Goal: Communication & Community: Answer question/provide support

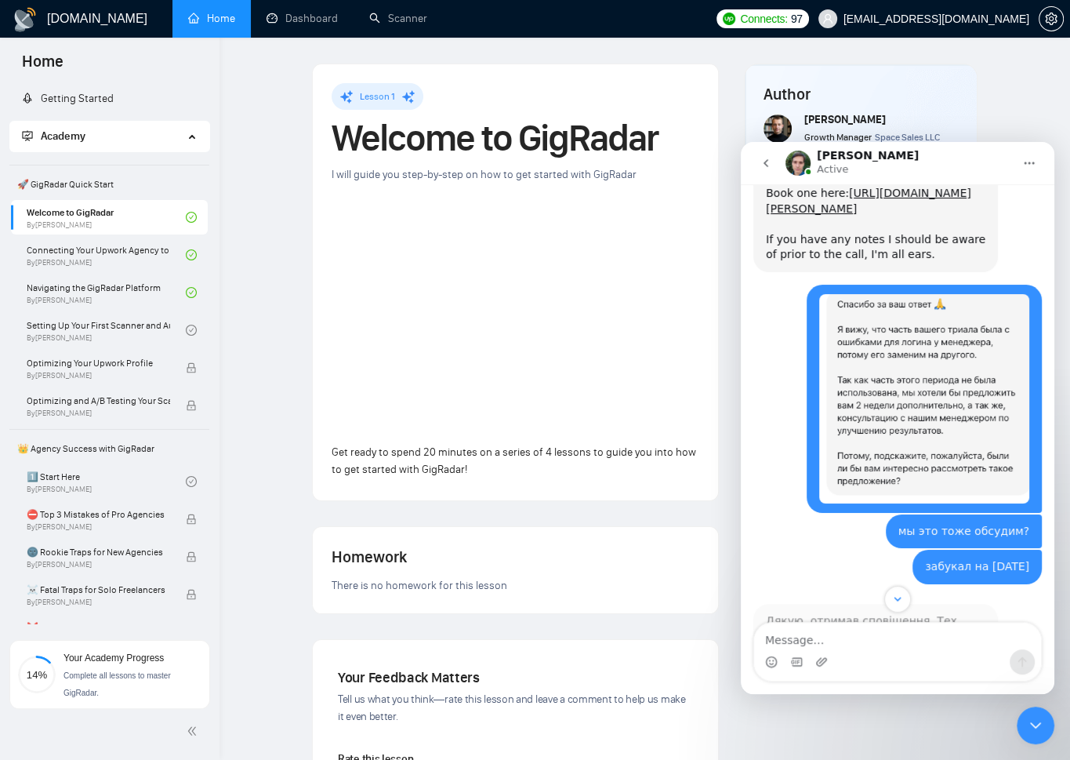
scroll to position [3492, 0]
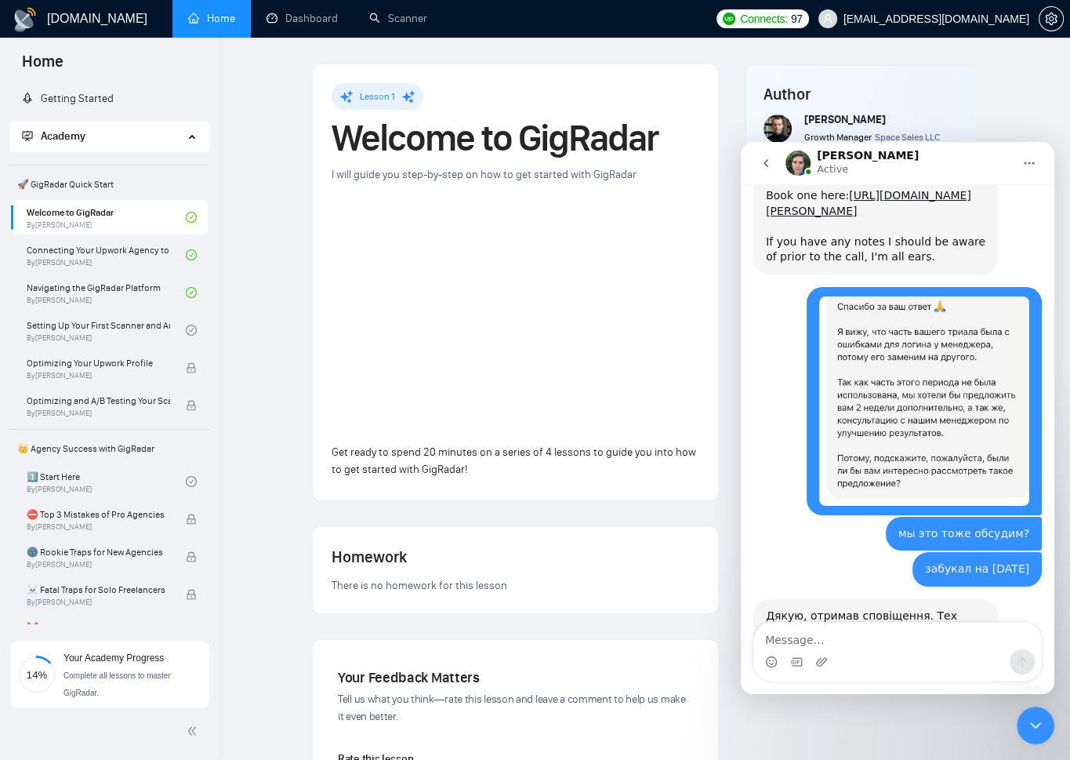
click at [879, 650] on div "Intercom messenger" at bounding box center [897, 661] width 287 height 25
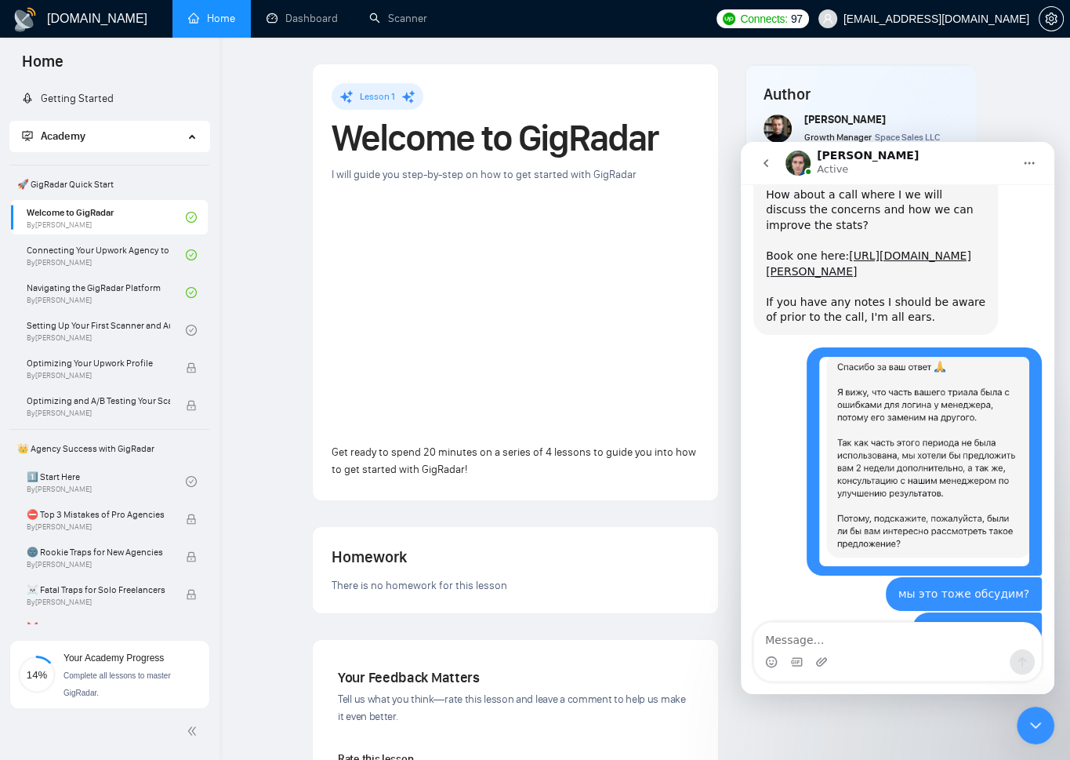
drag, startPoint x: 920, startPoint y: 482, endPoint x: 857, endPoint y: 481, distance: 62.7
click at [857, 669] on div "Дякую, отримав сповіщення. Тех сапорт команда додала вам 2 тижні вже. Щоб гігра…" at bounding box center [876, 761] width 220 height 184
drag, startPoint x: 920, startPoint y: 543, endPoint x: 832, endPoint y: 546, distance: 87.9
click at [832, 669] on div "Дякую, отримав сповіщення. Тех сапорт команда додала вам 2 тижні вже. Щоб гігра…" at bounding box center [876, 761] width 220 height 184
copy div "Мейл BM'а - [EMAIL_ADDRESS][DOMAIN_NAME]"
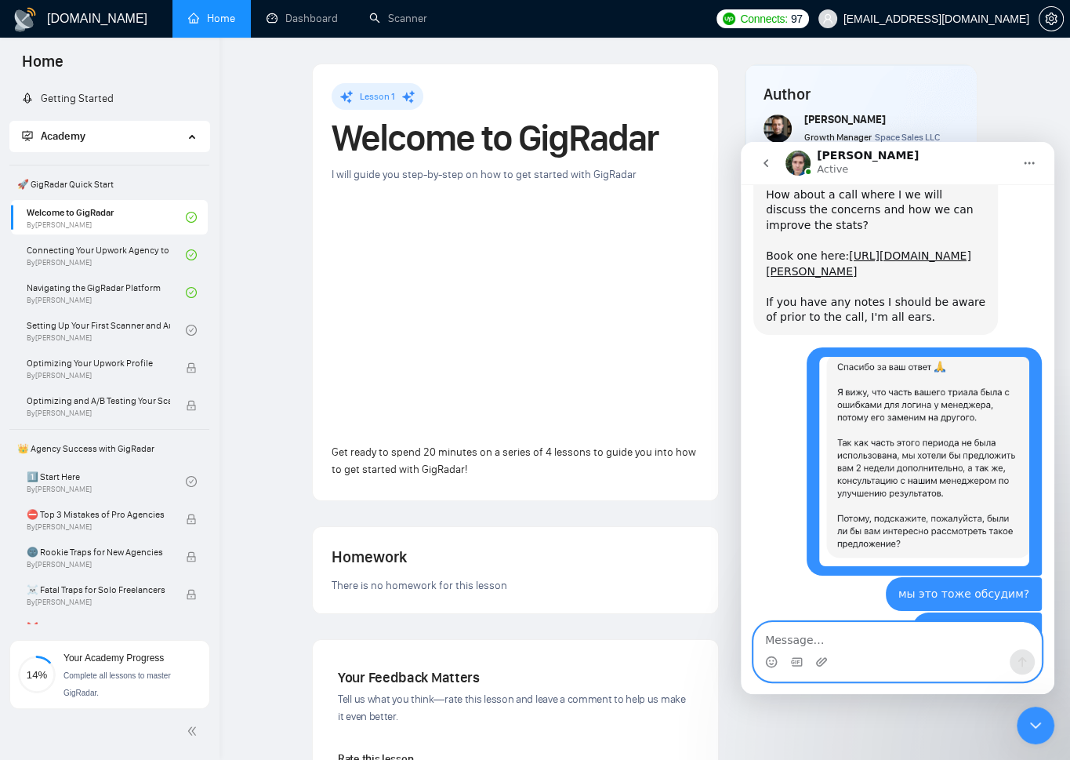
click at [876, 629] on textarea "Message…" at bounding box center [897, 636] width 287 height 27
type textarea "отправил инвайт"
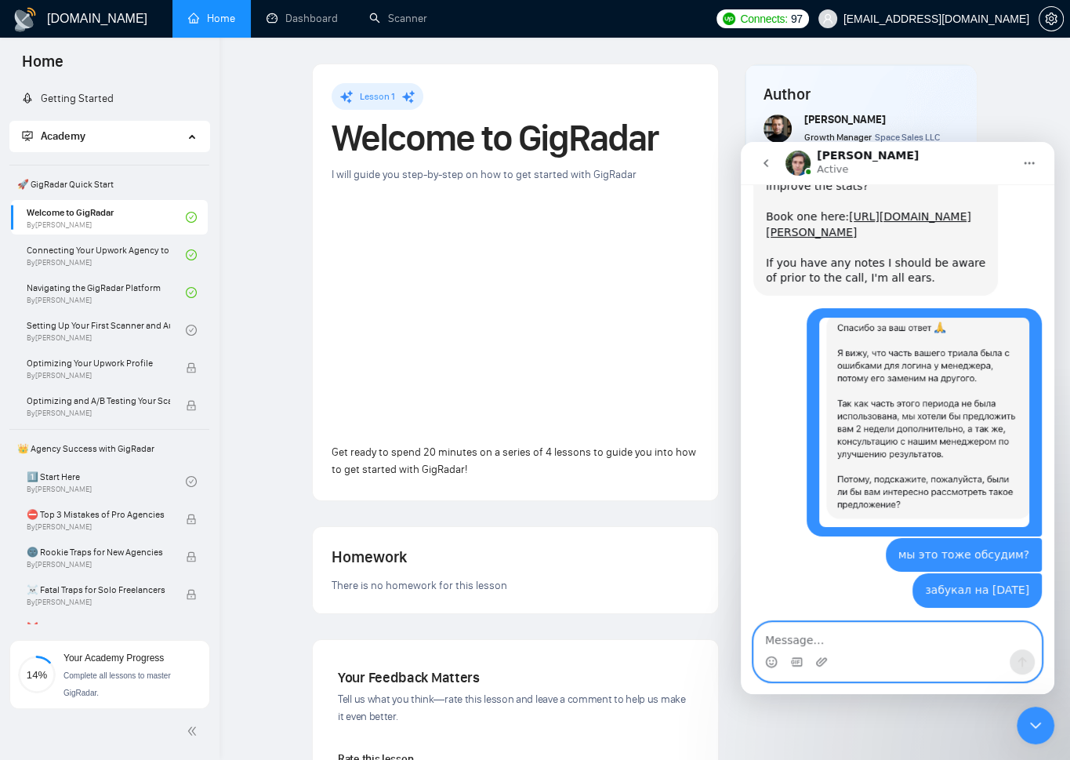
scroll to position [3478, 0]
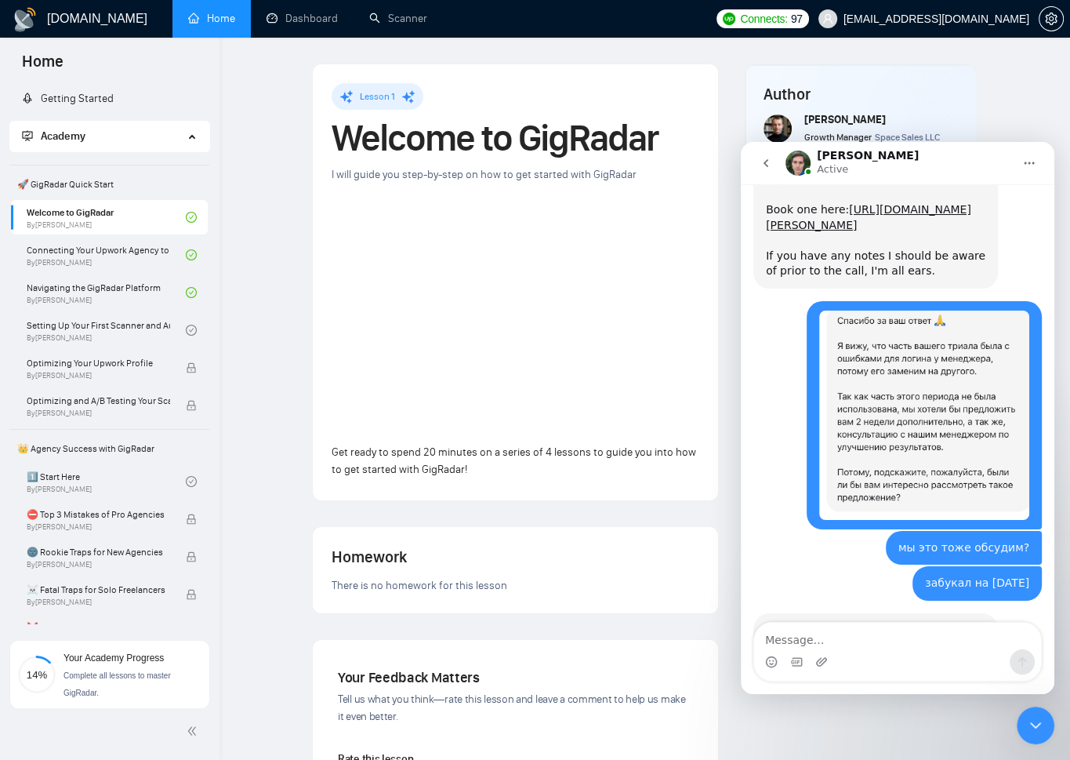
click at [1033, 710] on div "Close Intercom Messenger" at bounding box center [1036, 725] width 38 height 38
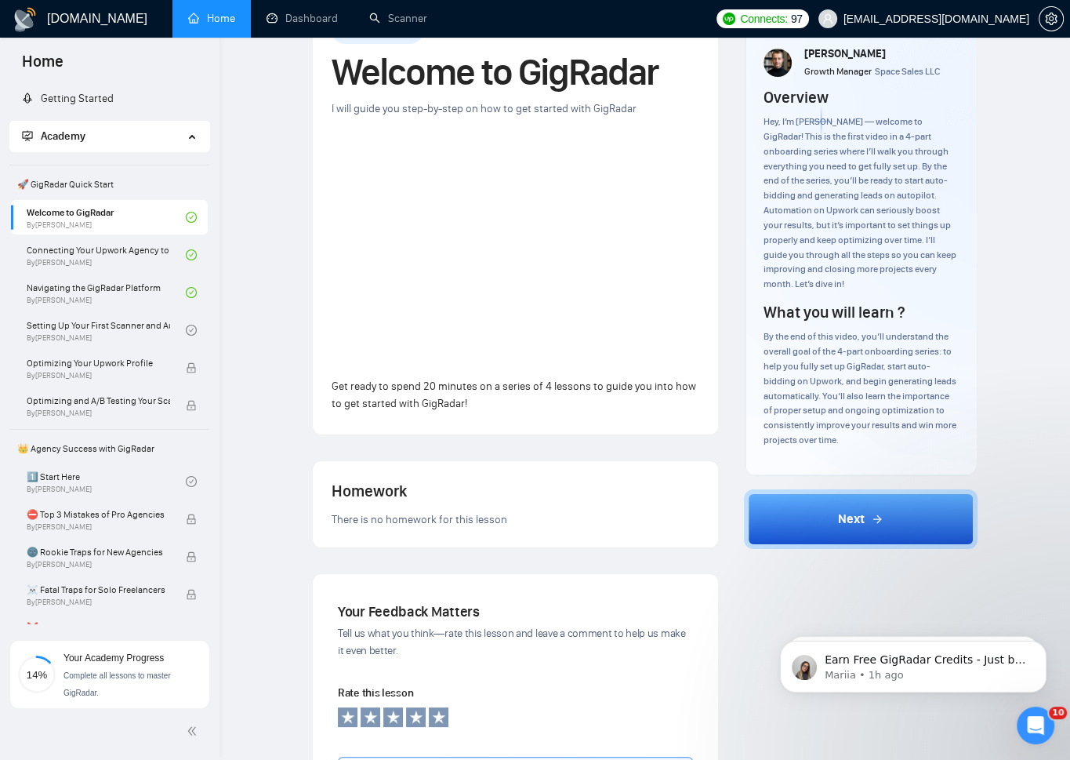
scroll to position [110, 0]
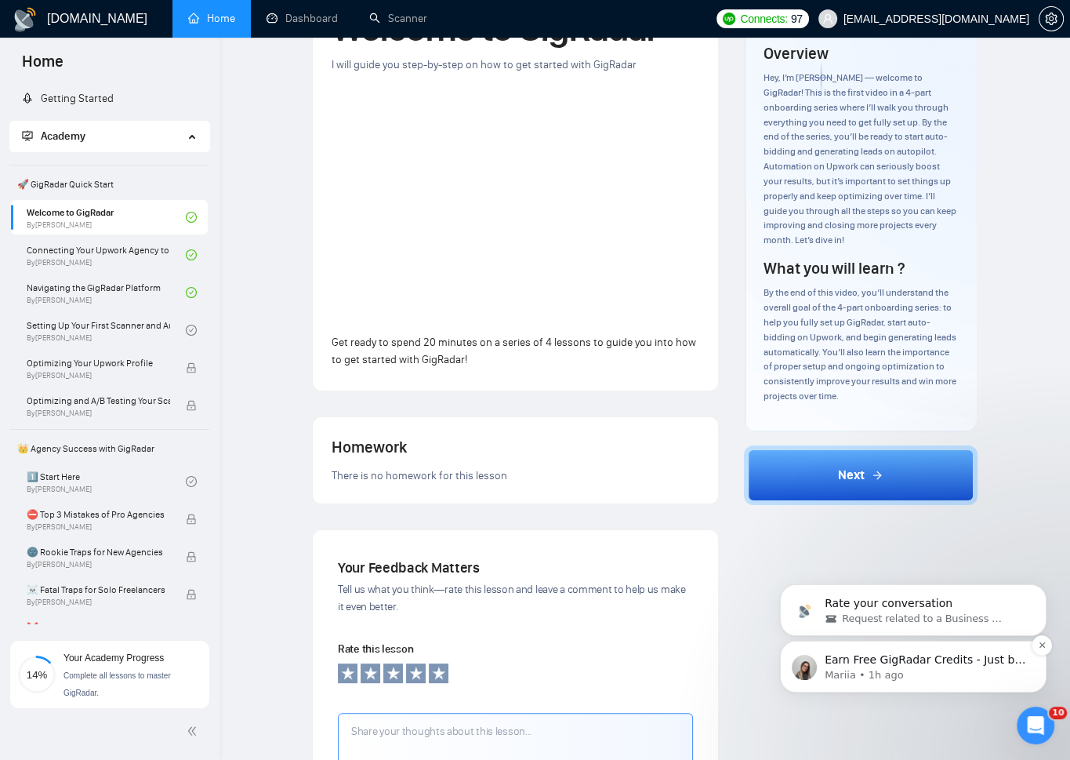
click at [957, 659] on p "Earn Free GigRadar Credits - Just by Sharing Your Story! 💬 Want more credits fo…" at bounding box center [926, 660] width 202 height 16
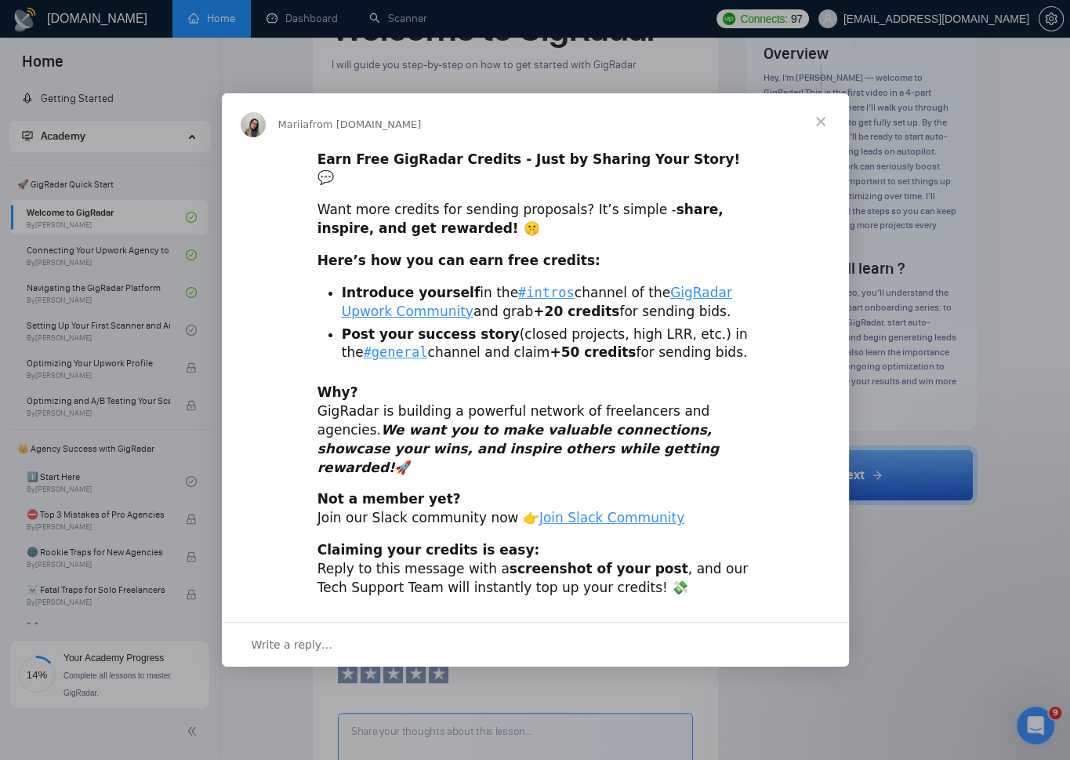
scroll to position [0, 0]
click at [817, 137] on span "Close" at bounding box center [821, 121] width 56 height 56
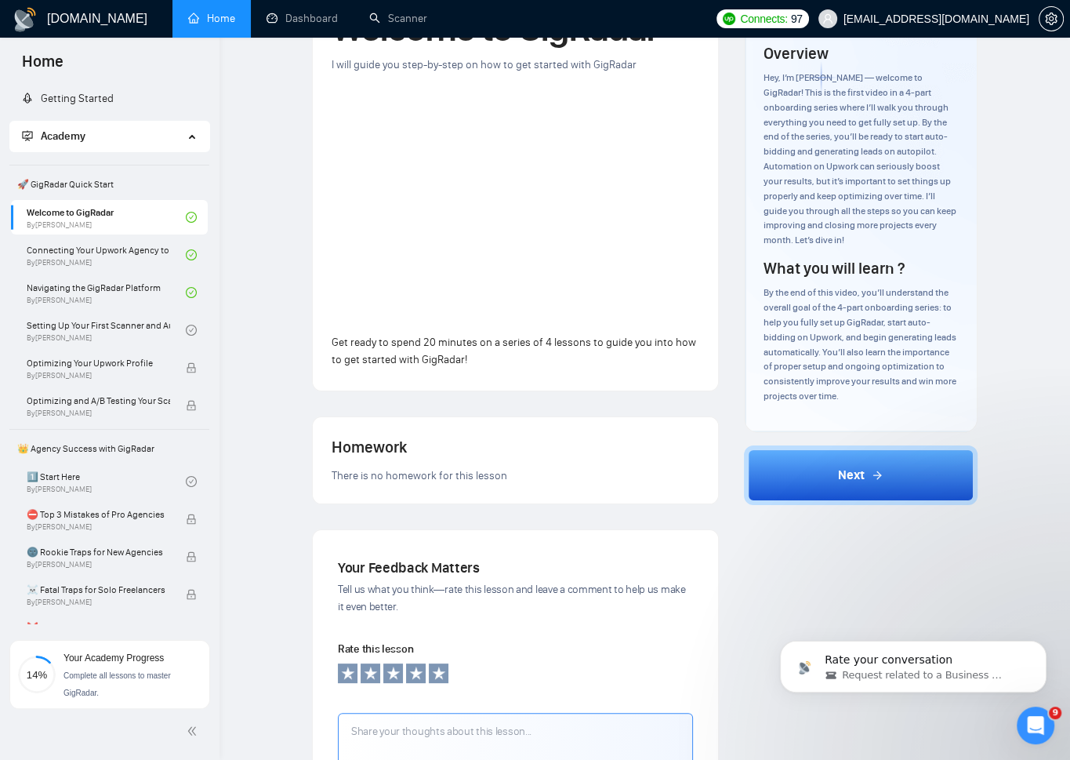
click at [1026, 730] on icon "Open Intercom Messenger" at bounding box center [1036, 726] width 26 height 26
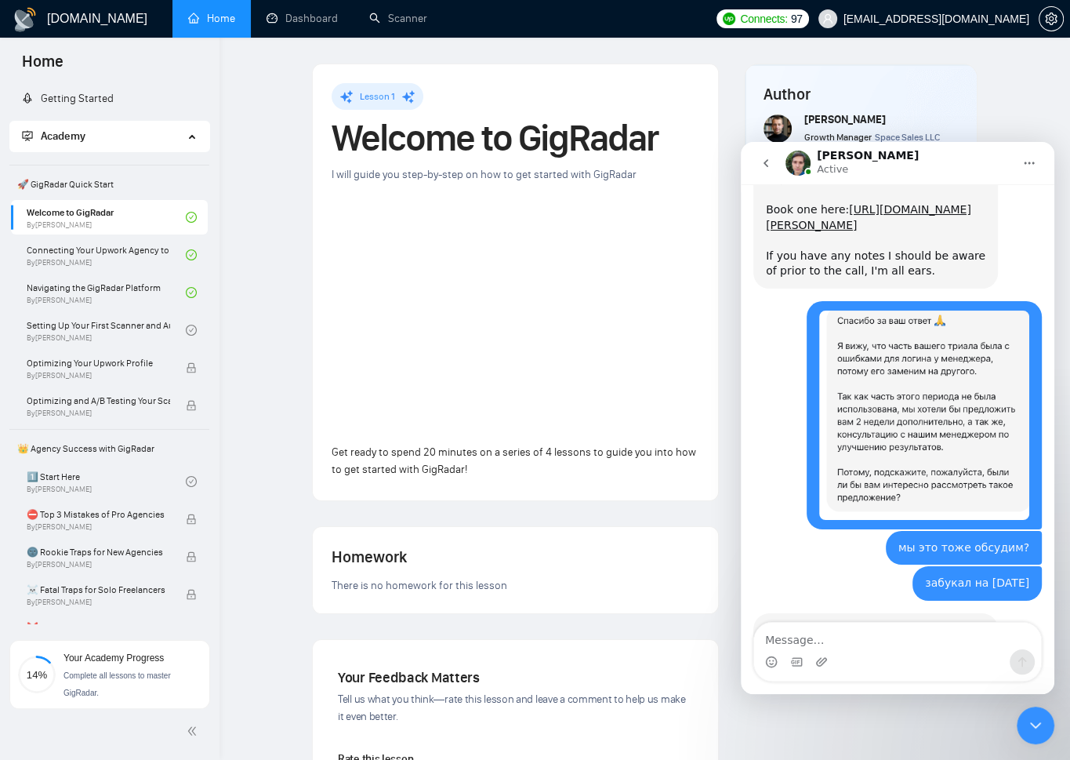
scroll to position [3475, 0]
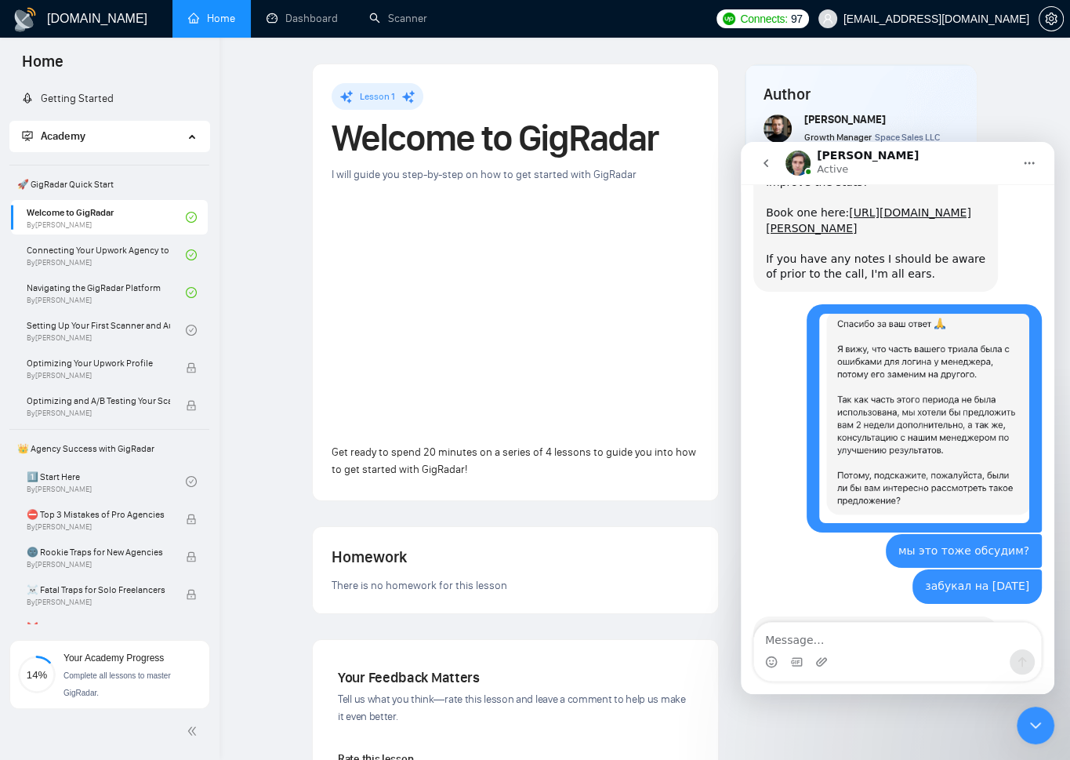
click at [1026, 724] on icon "Close Intercom Messenger" at bounding box center [1035, 725] width 19 height 19
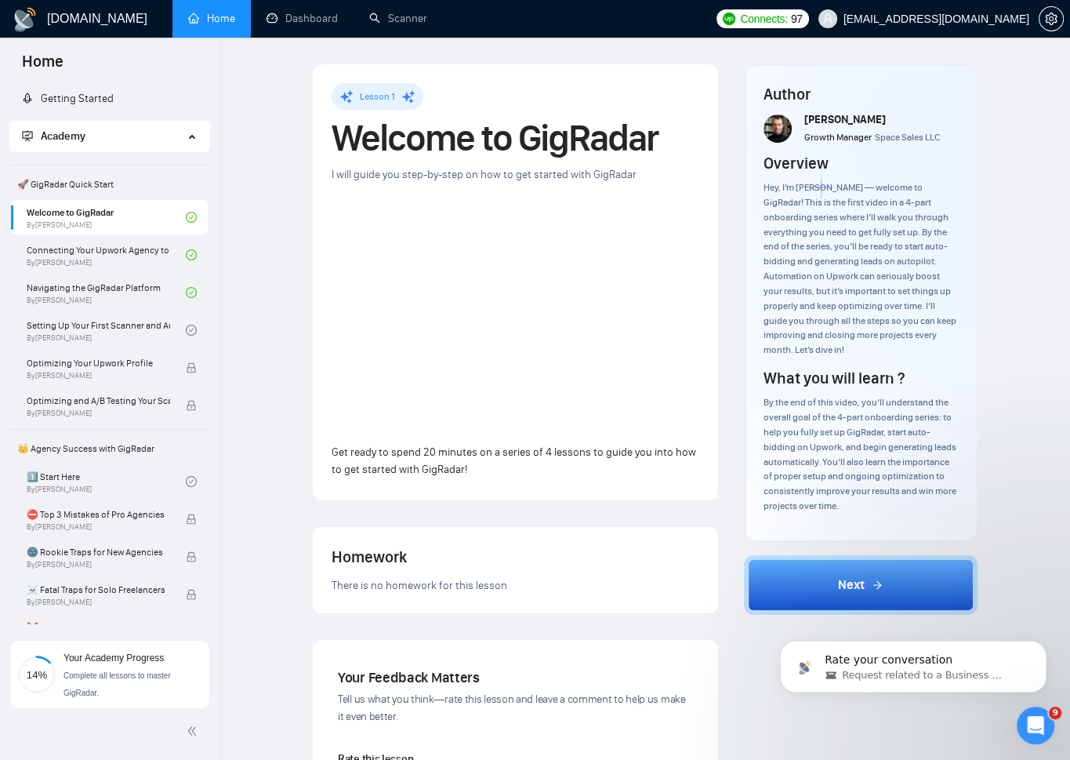
scroll to position [0, 0]
click at [1037, 714] on div "Open Intercom Messenger" at bounding box center [1036, 725] width 52 height 52
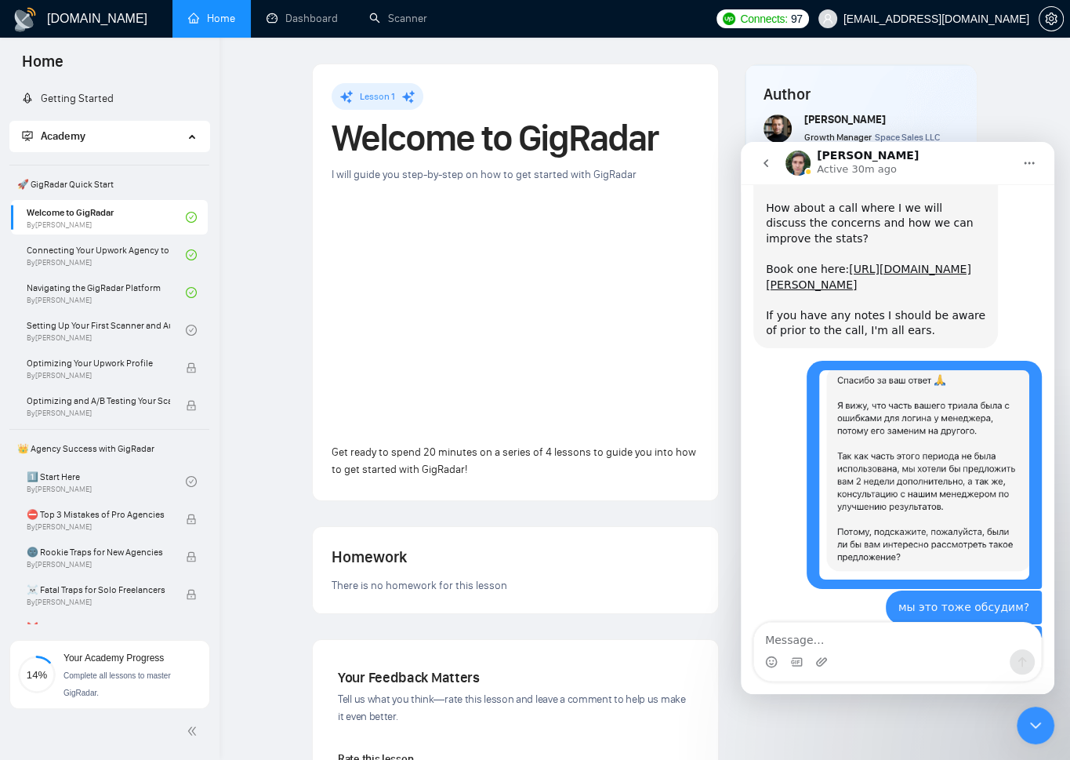
scroll to position [3478, 0]
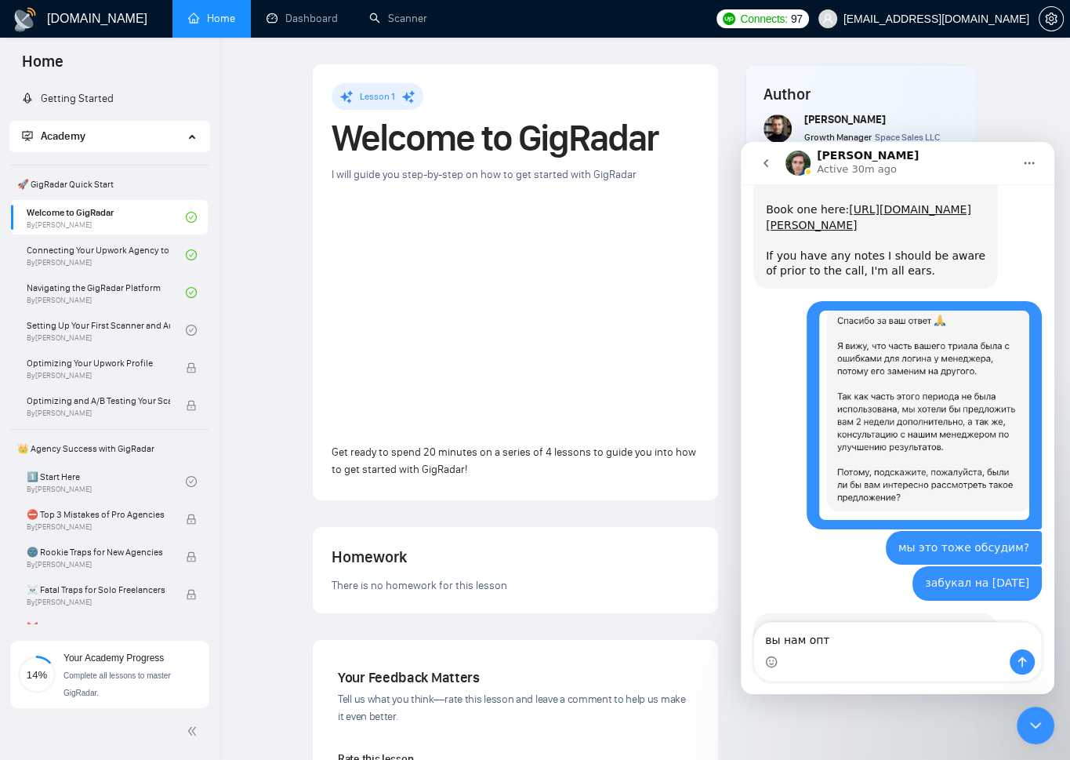
type textarea "вы нам оп"
